Goal: Task Accomplishment & Management: Manage account settings

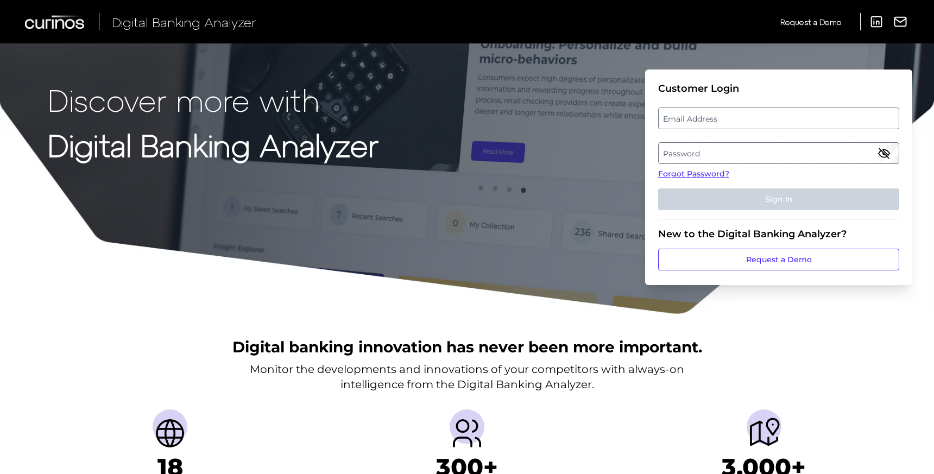
click at [711, 122] on label "Email Address" at bounding box center [778, 119] width 239 height 20
click at [711, 122] on input "email" at bounding box center [778, 119] width 241 height 22
paste input "[EMAIL_ADDRESS][DOMAIN_NAME]"
type input "[EMAIL_ADDRESS][DOMAIN_NAME]"
click at [745, 154] on label "Password" at bounding box center [778, 153] width 239 height 20
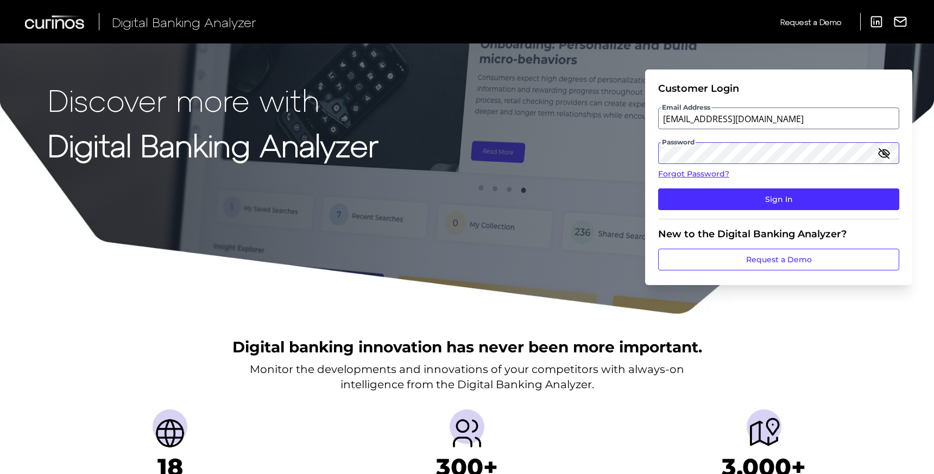
click at [658, 188] on button "Sign In" at bounding box center [778, 199] width 241 height 22
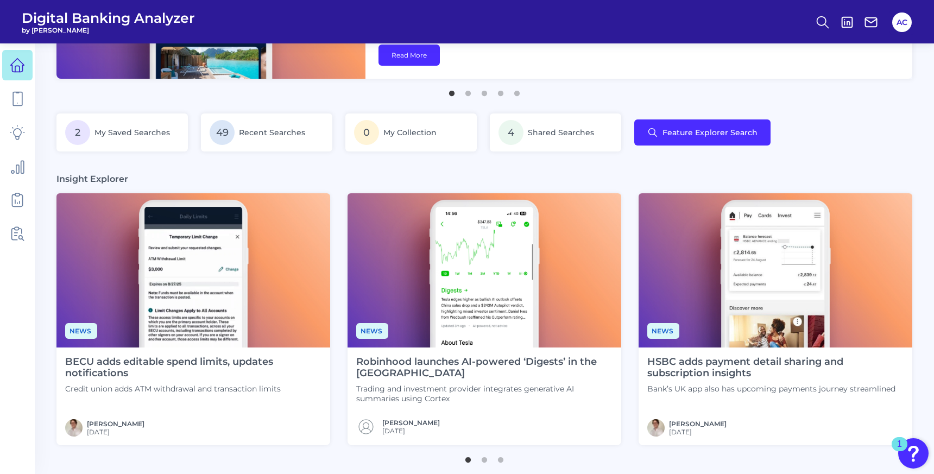
scroll to position [154, 0]
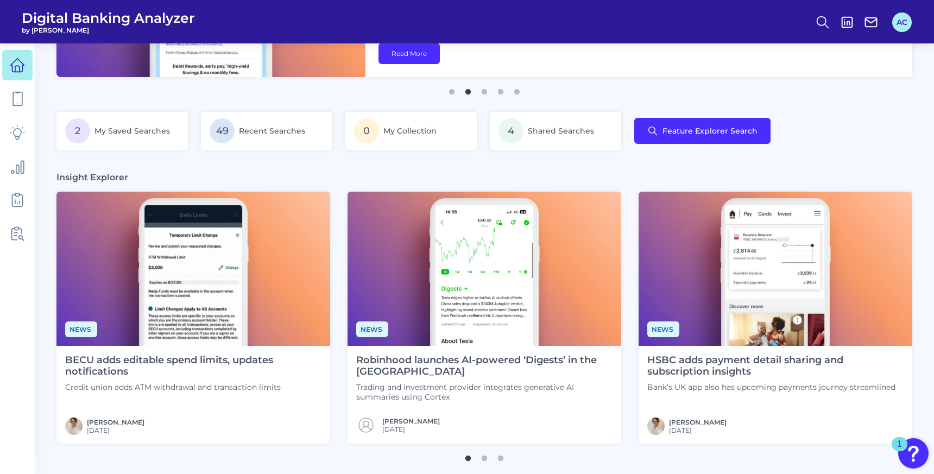
click at [896, 22] on button "AC" at bounding box center [902, 22] width 20 height 20
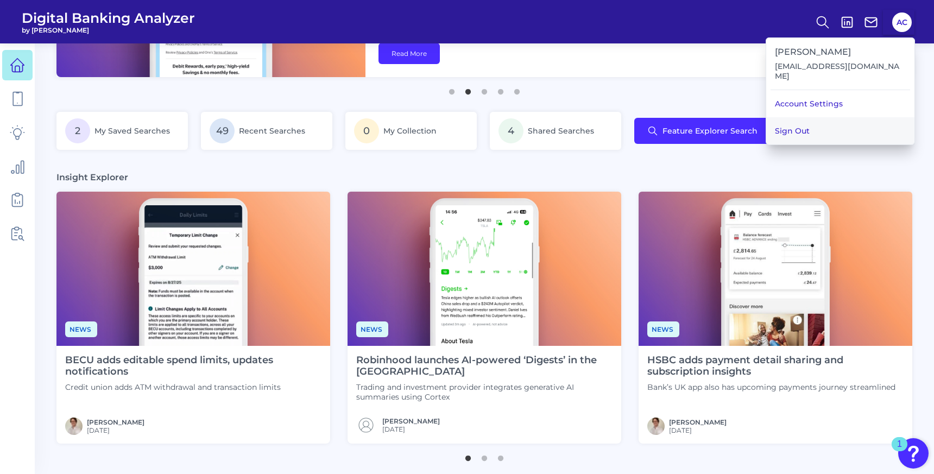
click at [848, 118] on button "Sign Out" at bounding box center [840, 130] width 148 height 27
